Goal: Task Accomplishment & Management: Manage account settings

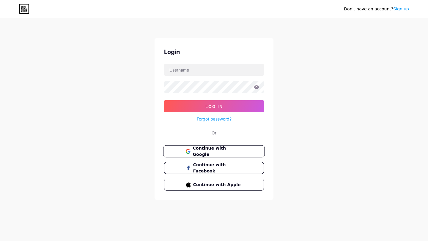
click at [235, 153] on span "Continue with Google" at bounding box center [218, 151] width 50 height 13
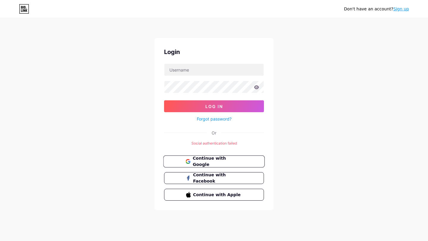
click at [223, 162] on span "Continue with Google" at bounding box center [218, 161] width 50 height 13
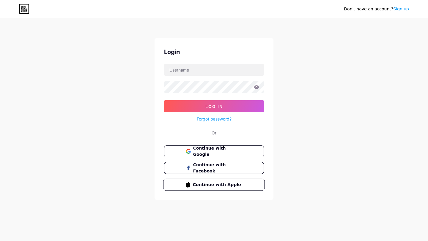
click at [238, 186] on span "Continue with Apple" at bounding box center [218, 185] width 50 height 6
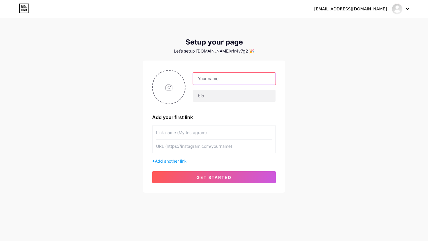
click at [224, 80] on input "text" at bounding box center [234, 79] width 83 height 12
type input "[DOMAIN_NAME]"
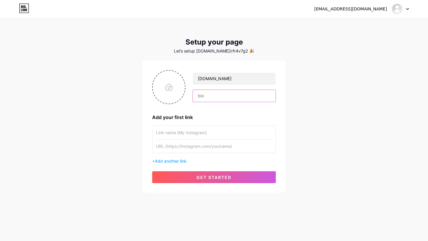
click at [226, 99] on input "text" at bounding box center [234, 96] width 83 height 12
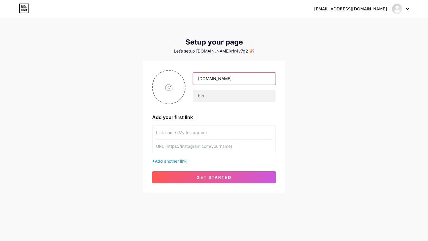
click at [232, 81] on input "[DOMAIN_NAME]" at bounding box center [234, 79] width 83 height 12
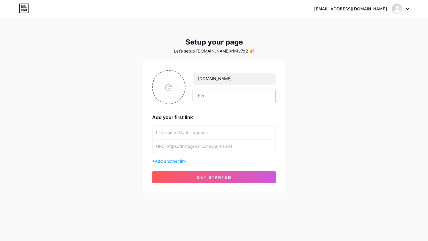
click at [228, 96] on input "text" at bounding box center [234, 96] width 83 height 12
paste input "[DOMAIN_NAME]"
type input "[DOMAIN_NAME]"
click at [216, 129] on input "text" at bounding box center [214, 132] width 116 height 13
type input "Instagram"
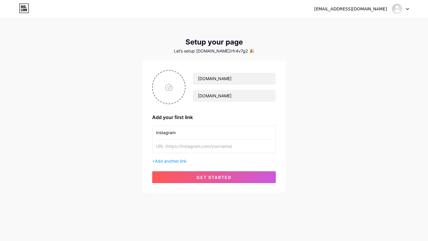
click at [222, 148] on input "text" at bounding box center [214, 146] width 116 height 13
paste input "[DOMAIN_NAME]"
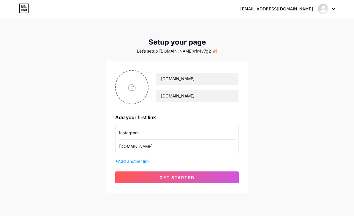
click at [164, 149] on input "[DOMAIN_NAME]" at bounding box center [177, 146] width 116 height 13
paste input "[URL][DOMAIN_NAME][DOMAIN_NAME]"
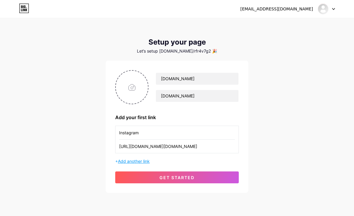
type input "[URL][DOMAIN_NAME][DOMAIN_NAME]"
click at [147, 162] on span "Add another link" at bounding box center [134, 161] width 32 height 5
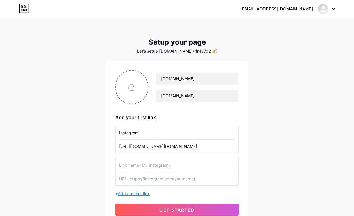
click at [147, 162] on input "text" at bounding box center [177, 164] width 116 height 13
type input "โ"
type input "Facebook"
click at [156, 179] on input "text" at bounding box center [177, 178] width 116 height 13
paste input "[URL][DOMAIN_NAME][CREDIT_CARD_NUMBER]"
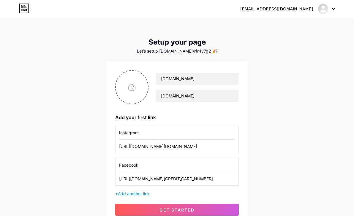
scroll to position [0, 6]
type input "[URL][DOMAIN_NAME][CREDIT_CARD_NUMBER]"
click at [145, 191] on span "Add another link" at bounding box center [134, 193] width 32 height 5
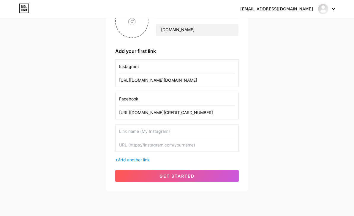
scroll to position [67, 0]
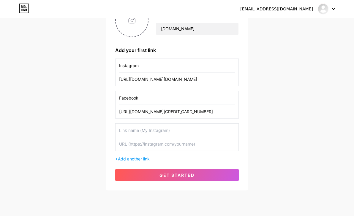
click at [167, 131] on input "text" at bounding box center [177, 130] width 116 height 13
type input "ศ"
type input "Line Official"
click at [174, 146] on input "text" at bounding box center [177, 143] width 116 height 13
paste input "[URL][DOMAIN_NAME]"
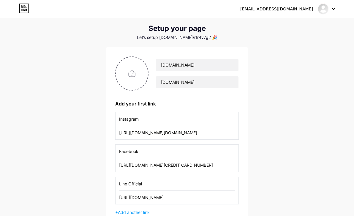
scroll to position [0, 0]
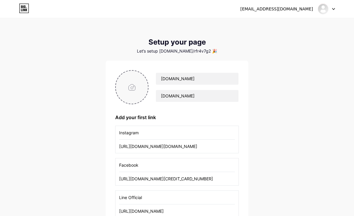
type input "[URL][DOMAIN_NAME]"
click at [137, 84] on input "file" at bounding box center [132, 87] width 32 height 33
type input "C:\fakepath\S__7028774.jpg"
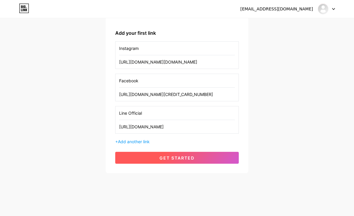
click at [151, 160] on button "get started" at bounding box center [177, 158] width 124 height 12
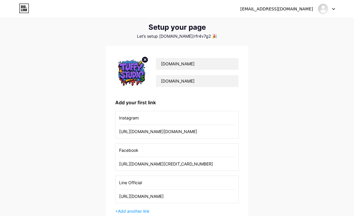
scroll to position [9, 0]
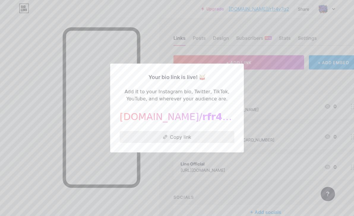
click at [200, 140] on button "Copy link" at bounding box center [177, 137] width 115 height 12
click at [200, 140] on button "Copied!" at bounding box center [177, 137] width 115 height 12
click at [179, 141] on button "Copy link" at bounding box center [177, 137] width 115 height 12
click at [190, 182] on div at bounding box center [177, 108] width 354 height 216
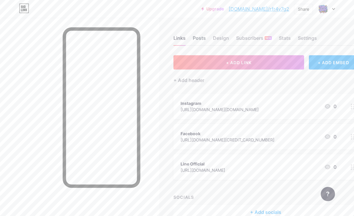
click at [197, 38] on div "Posts" at bounding box center [199, 39] width 13 height 11
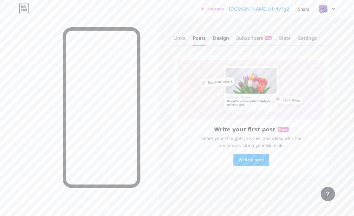
click at [216, 40] on div "Design" at bounding box center [221, 39] width 16 height 11
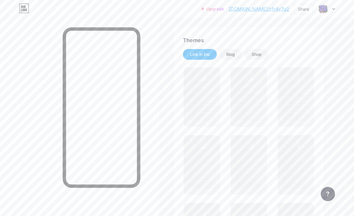
scroll to position [111, 0]
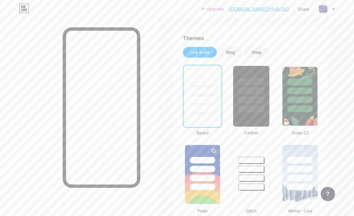
click at [265, 109] on div at bounding box center [251, 89] width 36 height 47
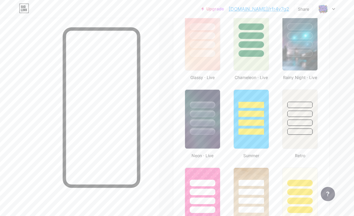
scroll to position [326, 0]
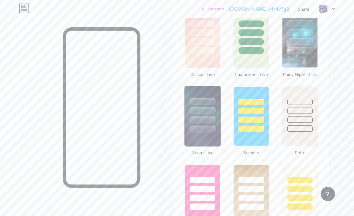
click at [212, 110] on div at bounding box center [203, 110] width 26 height 7
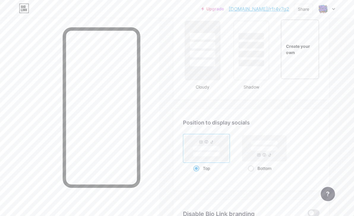
scroll to position [706, 0]
click at [257, 151] on rect at bounding box center [265, 147] width 44 height 26
click at [252, 172] on input "Bottom" at bounding box center [250, 174] width 4 height 4
radio input "true"
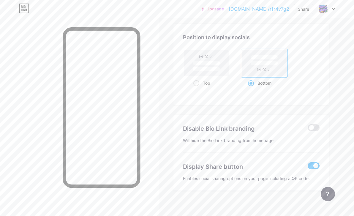
scroll to position [790, 0]
click at [317, 166] on span at bounding box center [314, 164] width 12 height 7
click at [308, 166] on input "checkbox" at bounding box center [308, 166] width 0 height 0
click at [317, 166] on span at bounding box center [314, 164] width 12 height 7
click at [308, 166] on input "checkbox" at bounding box center [308, 166] width 0 height 0
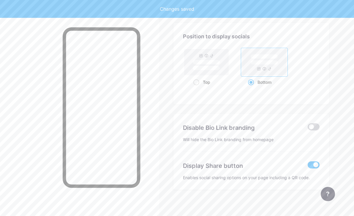
click at [317, 125] on span at bounding box center [314, 126] width 12 height 7
click at [308, 128] on input "checkbox" at bounding box center [308, 128] width 0 height 0
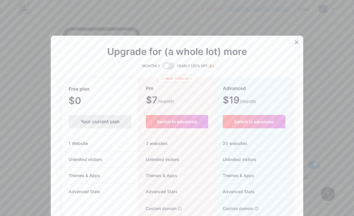
click at [125, 116] on div "Your current plan" at bounding box center [100, 121] width 63 height 13
click at [122, 122] on div "Your current plan" at bounding box center [100, 121] width 63 height 13
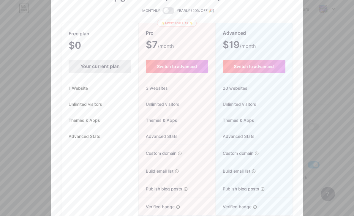
scroll to position [0, 0]
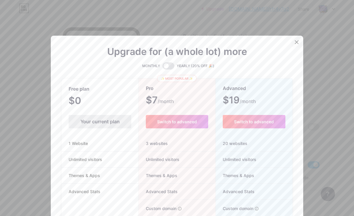
click at [297, 40] on icon at bounding box center [297, 42] width 5 height 5
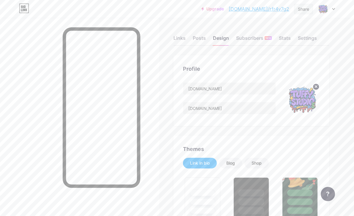
click at [304, 9] on div "Share" at bounding box center [303, 9] width 11 height 6
click at [257, 34] on div "Copy link" at bounding box center [268, 30] width 89 height 14
click at [224, 9] on link "Upgrade" at bounding box center [213, 9] width 23 height 5
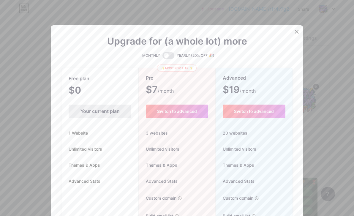
scroll to position [11, 0]
click at [179, 97] on div "Pro $7 /month Switch to advanced 3 websites Unlimited visitors Themes & Apps Ad…" at bounding box center [177, 175] width 76 height 205
drag, startPoint x: 179, startPoint y: 95, endPoint x: 142, endPoint y: 93, distance: 37.8
click at [142, 93] on div "Pro $7 /month Switch to advanced 3 websites Unlimited visitors Themes & Apps Ad…" at bounding box center [177, 175] width 76 height 205
copy div "$7 /month"
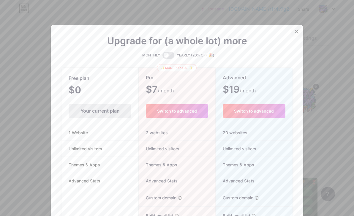
click at [297, 33] on icon at bounding box center [297, 31] width 5 height 5
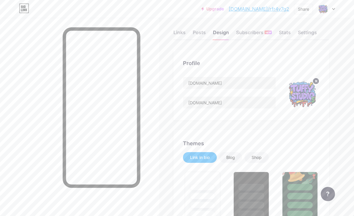
scroll to position [0, 0]
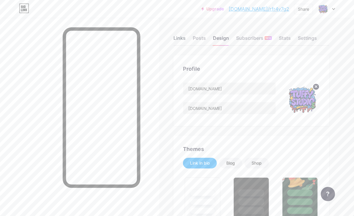
click at [181, 37] on div "Links" at bounding box center [180, 39] width 12 height 11
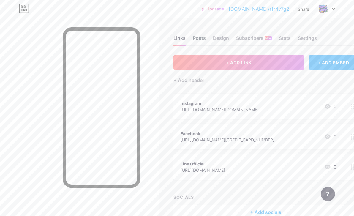
click at [199, 40] on div "Posts" at bounding box center [199, 39] width 13 height 11
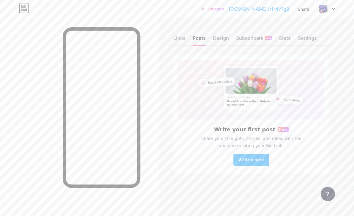
click at [219, 32] on div "Links Posts Design Subscribers NEW Stats Settings" at bounding box center [252, 35] width 156 height 21
click at [219, 37] on div "Design" at bounding box center [221, 39] width 16 height 11
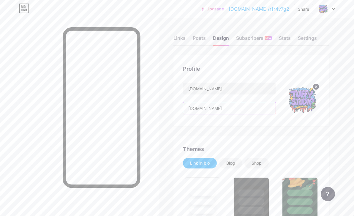
click at [197, 108] on input "[DOMAIN_NAME]" at bounding box center [229, 108] width 92 height 12
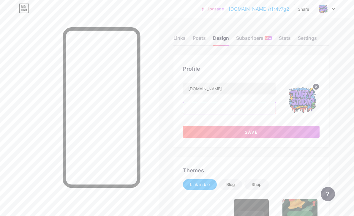
type input "ฺ"
click at [202, 108] on input "Buying&Selling" at bounding box center [229, 108] width 92 height 12
click at [222, 111] on input "Buying&Selling" at bounding box center [229, 108] width 92 height 12
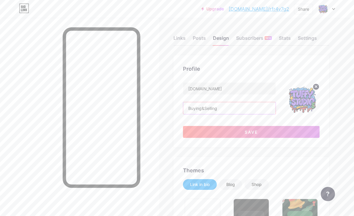
click at [222, 111] on input "Buying&Selling" at bounding box center [229, 108] width 92 height 12
paste input "Vintage Store"
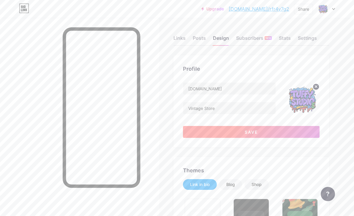
click at [232, 130] on button "Save" at bounding box center [251, 132] width 137 height 12
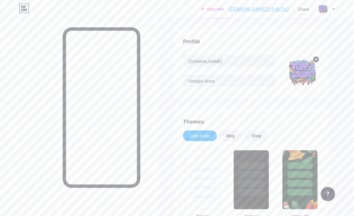
scroll to position [28, 0]
click at [233, 78] on input "Vintage Store" at bounding box center [229, 80] width 92 height 12
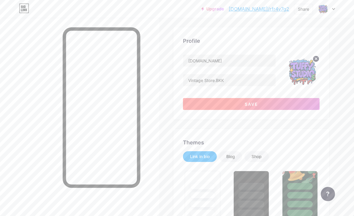
click at [219, 106] on button "Save" at bounding box center [251, 104] width 137 height 12
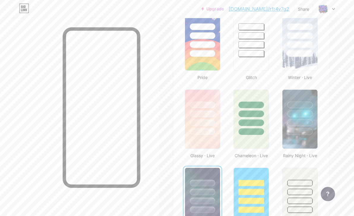
scroll to position [0, 0]
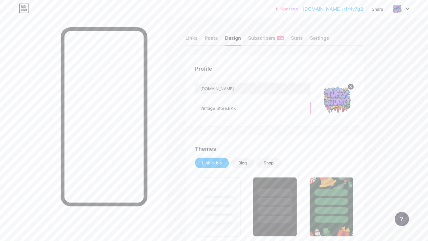
drag, startPoint x: 238, startPoint y: 108, endPoint x: 229, endPoint y: 108, distance: 9.8
click at [229, 108] on input "Vintage Store.BKK" at bounding box center [252, 108] width 115 height 12
click at [221, 108] on input "Vintage Store.BKK" at bounding box center [252, 108] width 115 height 12
click at [216, 108] on input "Vintage Store.BKK" at bounding box center [252, 108] width 115 height 12
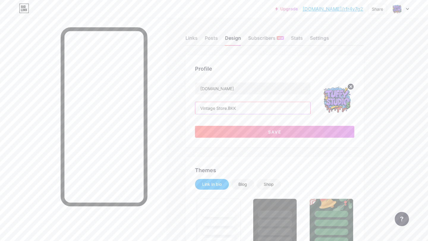
click at [227, 103] on input "Vintage Store.BKK" at bounding box center [252, 108] width 115 height 12
click at [227, 110] on input "Vintage Store.BKK" at bounding box center [252, 108] width 115 height 12
click at [229, 109] on input "Vintage Store.BKK" at bounding box center [252, 108] width 115 height 12
click at [248, 125] on div "[DOMAIN_NAME] Vintage Store BKK Save" at bounding box center [274, 110] width 159 height 56
click at [249, 131] on button "Save" at bounding box center [274, 132] width 159 height 12
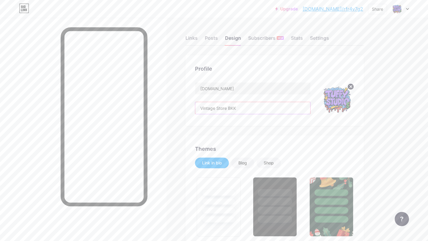
drag, startPoint x: 242, startPoint y: 108, endPoint x: 232, endPoint y: 108, distance: 9.8
click at [232, 108] on input "Vintage Store BKK" at bounding box center [252, 108] width 115 height 12
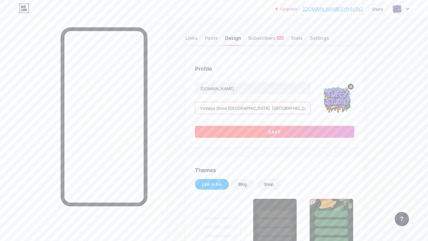
type input "Vintage Store [GEOGRAPHIC_DATA], [GEOGRAPHIC_DATA]"
click at [242, 128] on button "Save" at bounding box center [274, 132] width 159 height 12
